Goal: Task Accomplishment & Management: Use online tool/utility

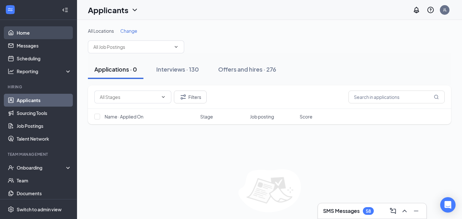
click at [39, 31] on link "Home" at bounding box center [44, 32] width 55 height 13
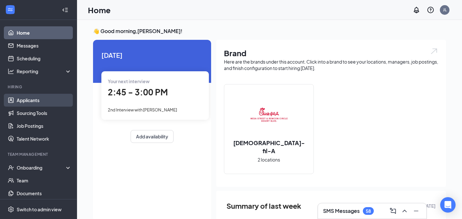
click at [39, 102] on link "Applicants" at bounding box center [44, 100] width 55 height 13
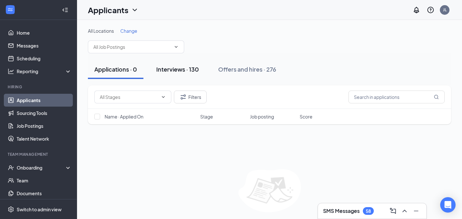
click at [184, 72] on div "Interviews · 130" at bounding box center [177, 69] width 43 height 8
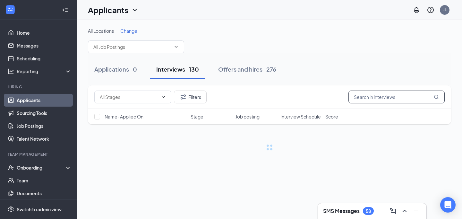
click at [387, 93] on input "text" at bounding box center [397, 97] width 96 height 13
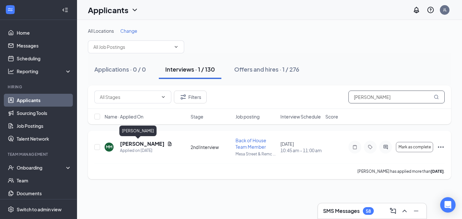
type input "[PERSON_NAME]"
click at [141, 141] on h5 "[PERSON_NAME]" at bounding box center [142, 143] width 45 height 7
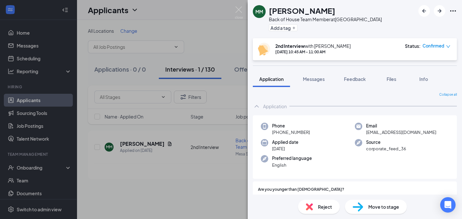
click at [365, 13] on div "[PERSON_NAME]" at bounding box center [325, 10] width 113 height 11
drag, startPoint x: 269, startPoint y: 8, endPoint x: 378, endPoint y: 15, distance: 109.6
click at [378, 15] on div "MM [PERSON_NAME] Back of House Team Member at [GEOGRAPHIC_DATA] Add a tag" at bounding box center [317, 19] width 129 height 28
click at [377, 14] on div "[PERSON_NAME]" at bounding box center [325, 10] width 113 height 11
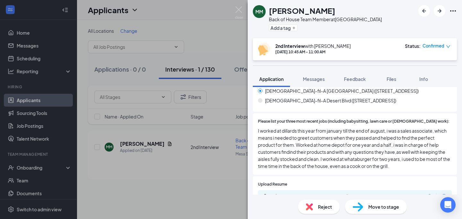
scroll to position [255, 0]
